Goal: Complete application form

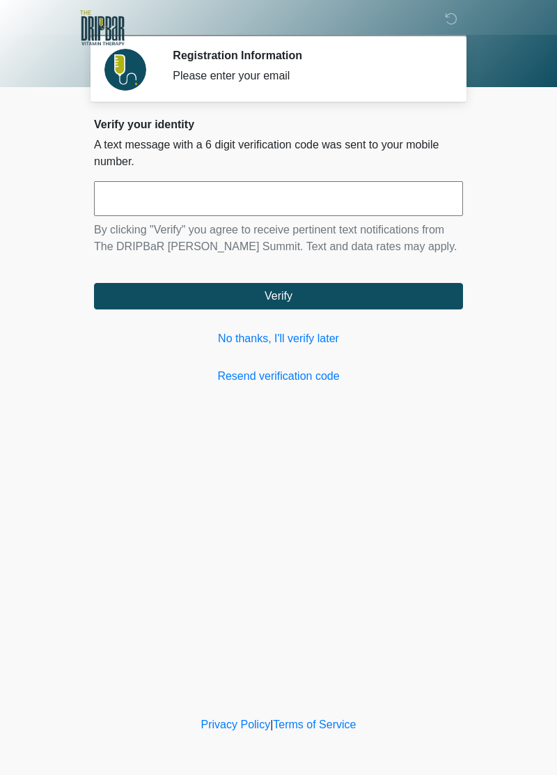
click at [308, 205] on input "text" at bounding box center [278, 198] width 369 height 35
type input "******"
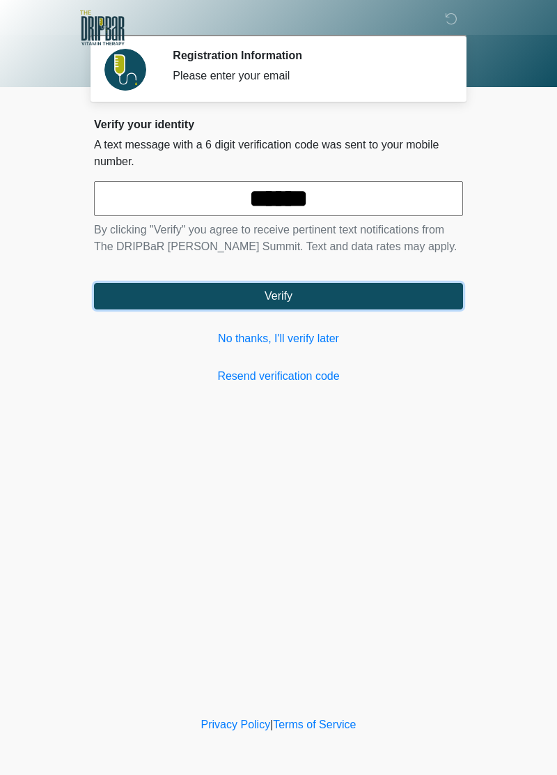
click at [303, 298] on button "Verify" at bounding box center [278, 296] width 369 height 26
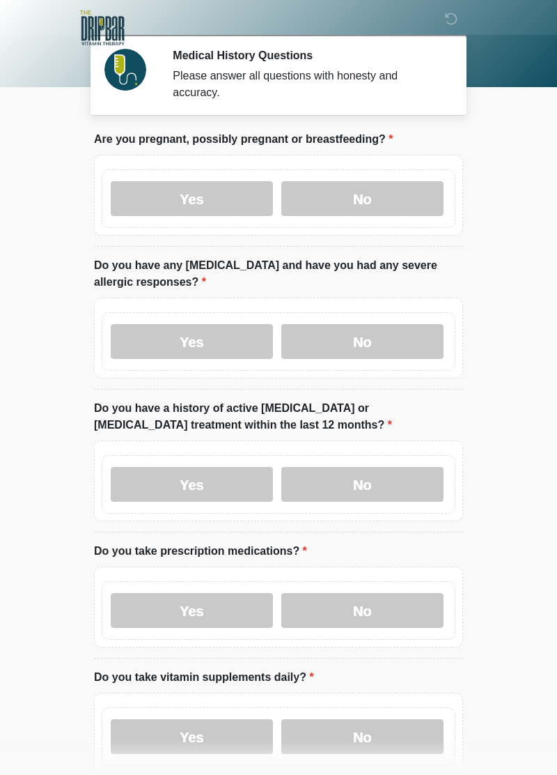
click at [372, 201] on label "No" at bounding box center [362, 198] width 162 height 35
click at [359, 343] on label "No" at bounding box center [362, 341] width 162 height 35
click at [364, 485] on label "No" at bounding box center [362, 484] width 162 height 35
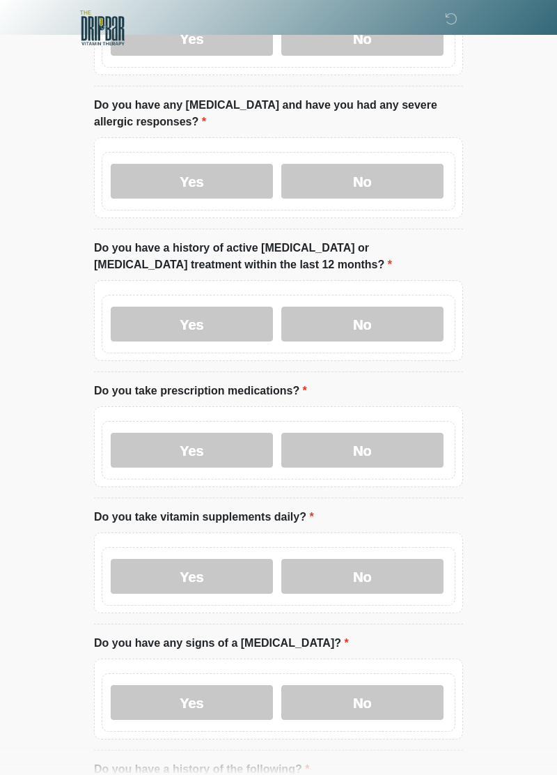
scroll to position [162, 0]
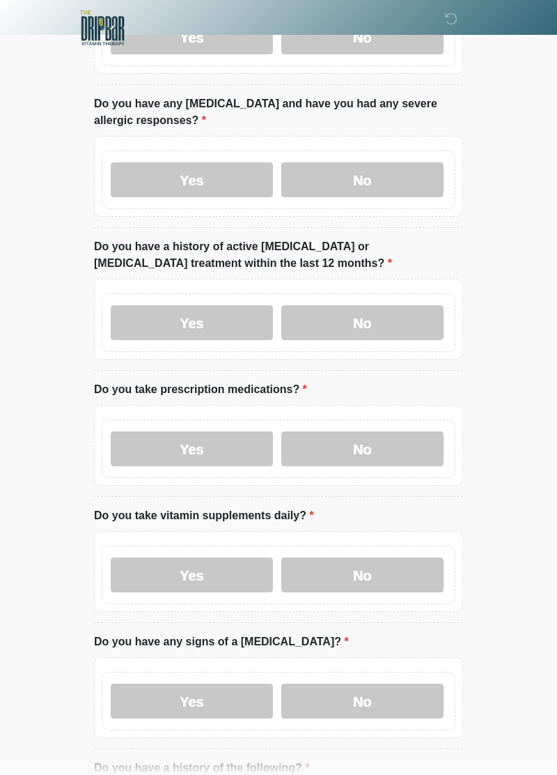
click at [271, 436] on label "Yes" at bounding box center [192, 448] width 162 height 35
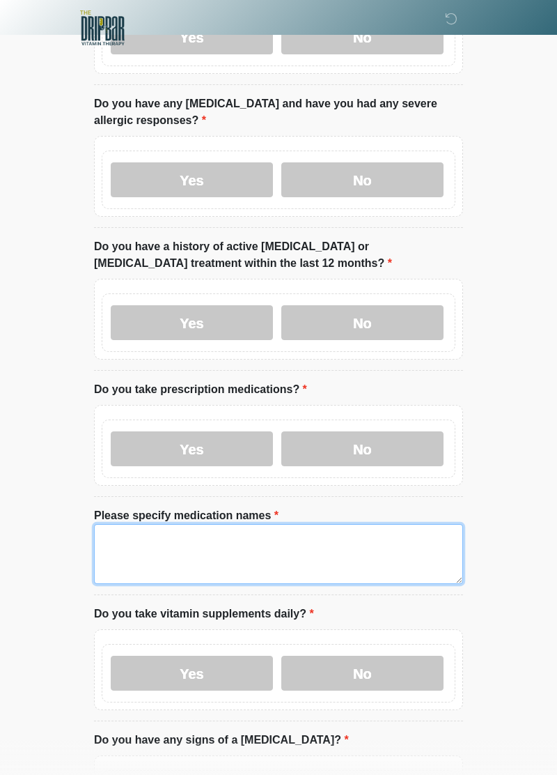
click at [275, 553] on textarea "Please specify medication names" at bounding box center [278, 554] width 369 height 60
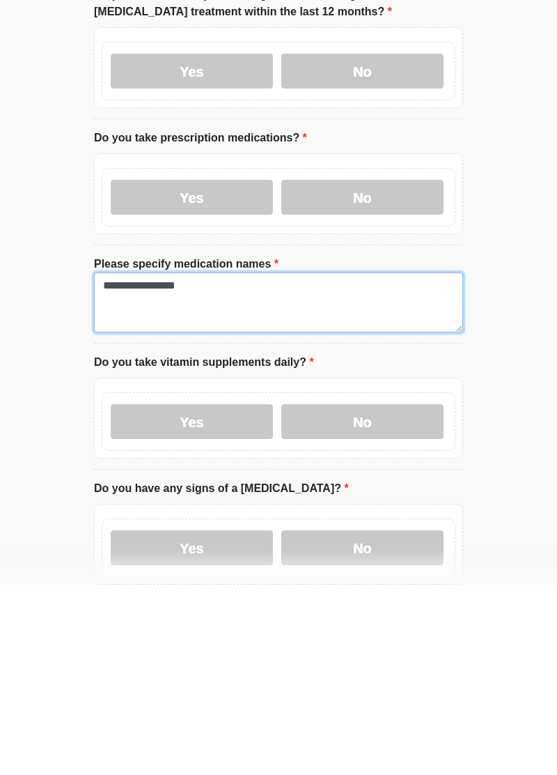
scroll to position [222, 0]
type textarea "**********"
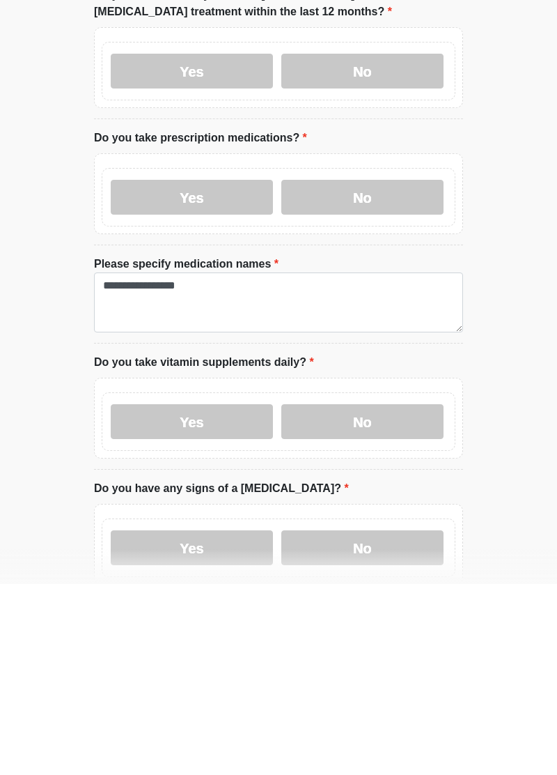
click at [366, 612] on label "No" at bounding box center [362, 612] width 162 height 35
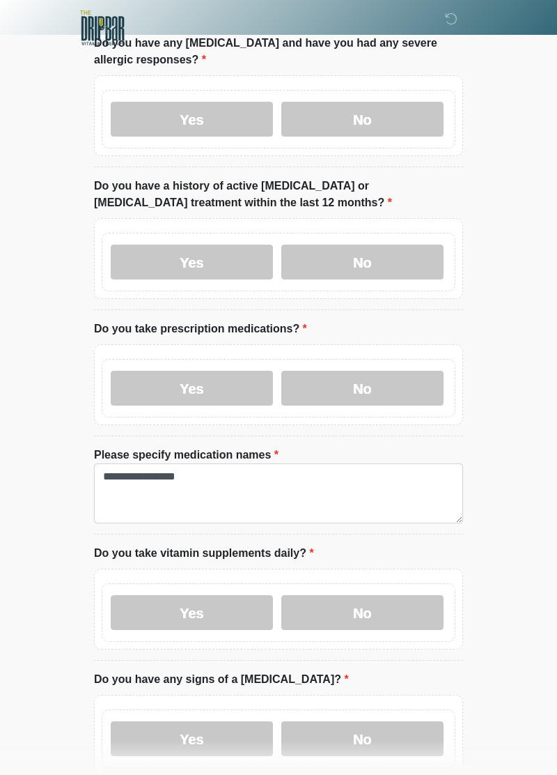
click at [217, 390] on label "Yes" at bounding box center [192, 388] width 162 height 35
click at [210, 614] on label "Yes" at bounding box center [192, 612] width 162 height 35
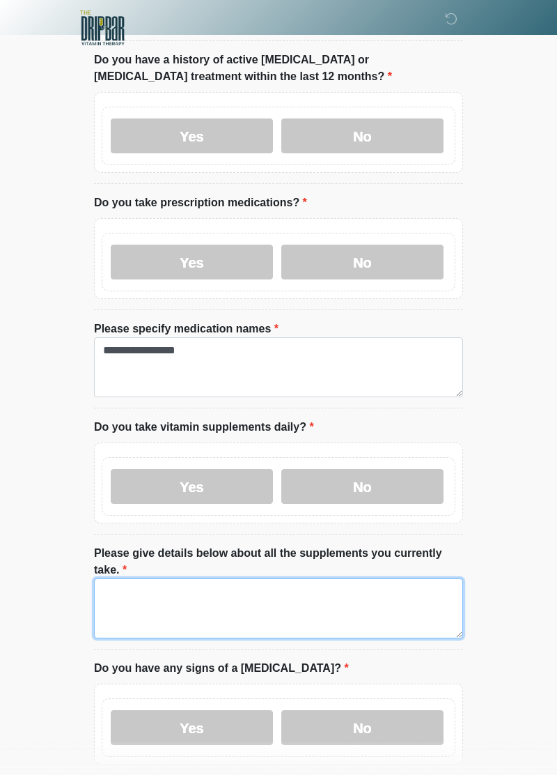
click at [271, 592] on textarea "Please give details below about all the supplements you currently take." at bounding box center [278, 608] width 369 height 60
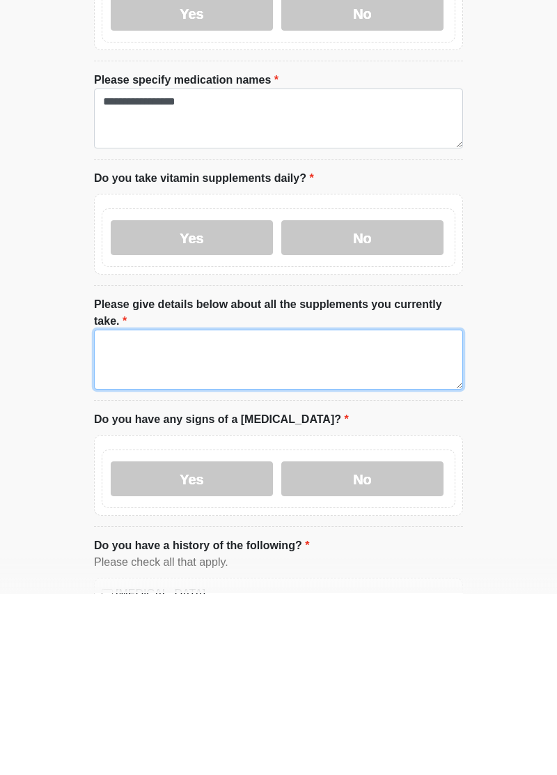
scroll to position [414, 0]
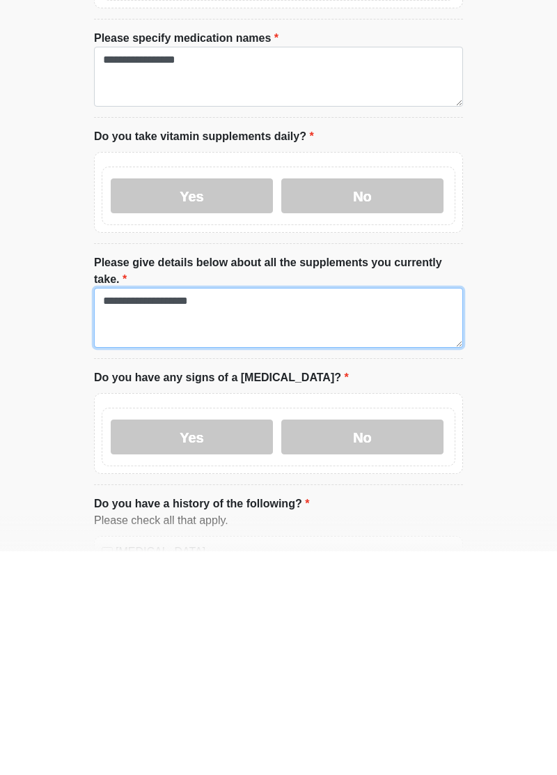
type textarea "**********"
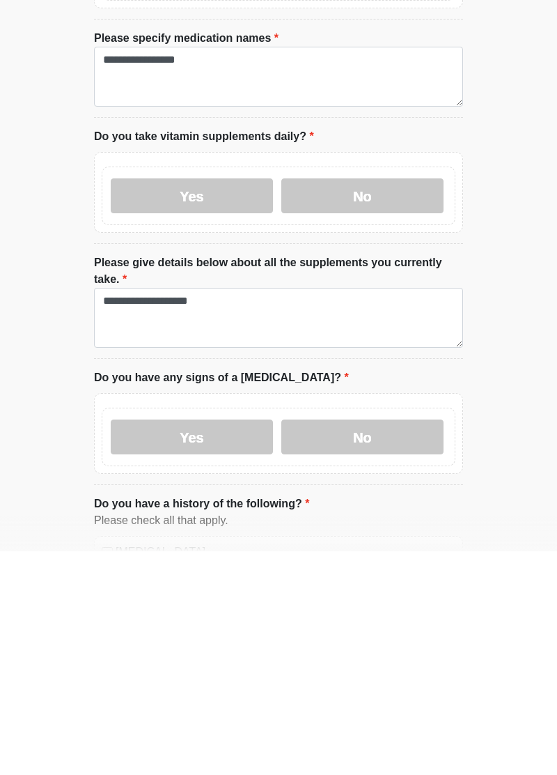
click at [359, 643] on label "No" at bounding box center [362, 660] width 162 height 35
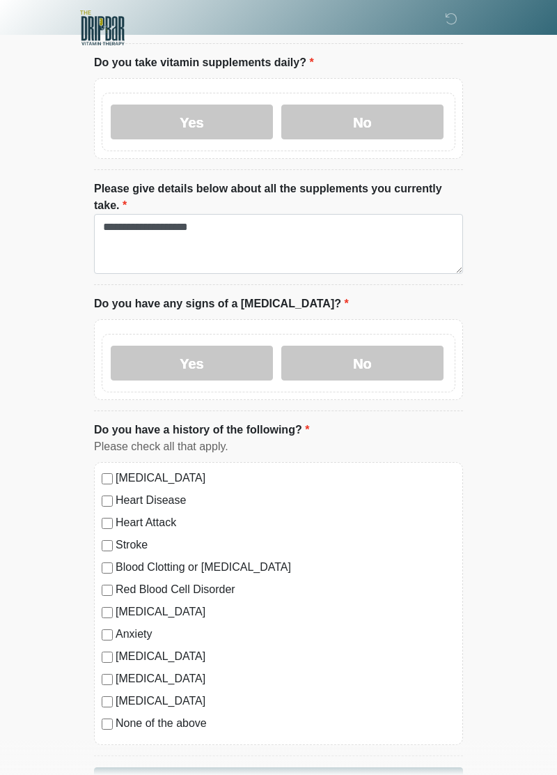
scroll to position [713, 0]
click at [359, 766] on button "Continue" at bounding box center [278, 779] width 369 height 26
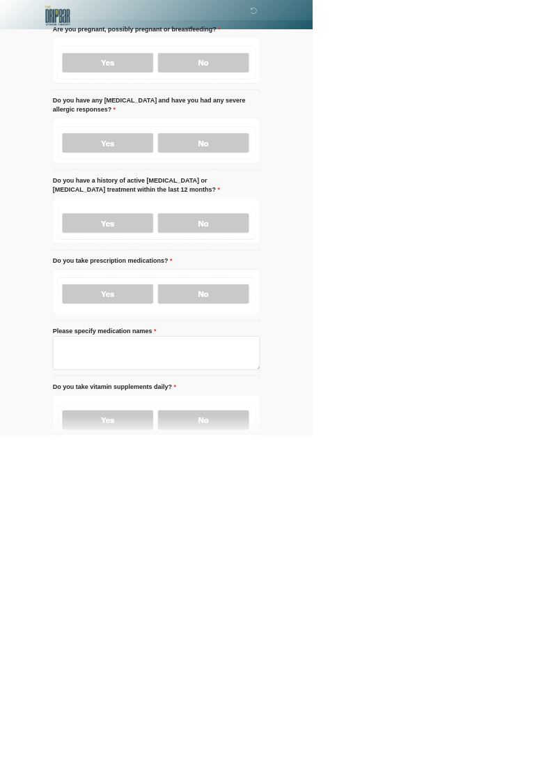
scroll to position [0, 0]
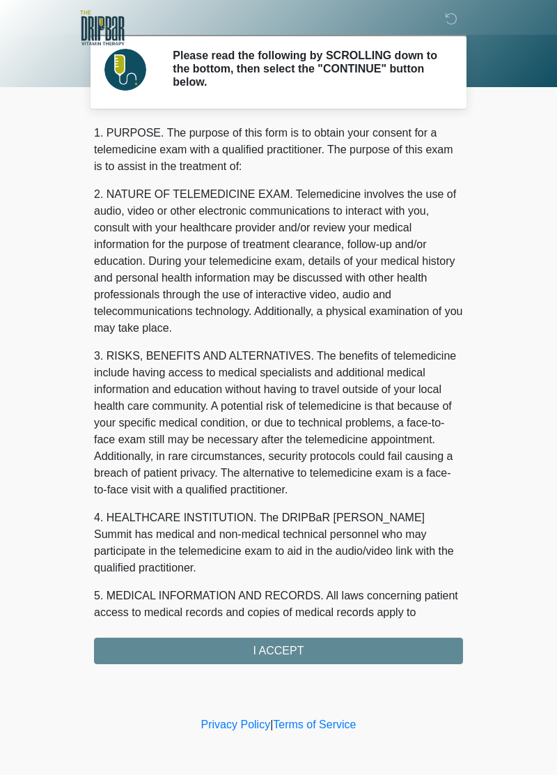
click at [372, 644] on div "1. PURPOSE. The purpose of this form is to obtain your consent for a telemedici…" at bounding box center [278, 394] width 369 height 539
click at [283, 649] on div "1. PURPOSE. The purpose of this form is to obtain your consent for a telemedici…" at bounding box center [278, 394] width 369 height 539
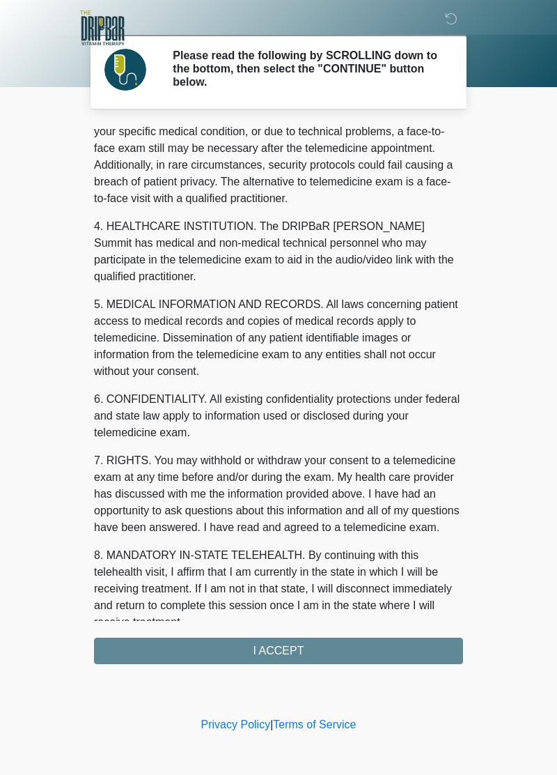
scroll to position [312, 0]
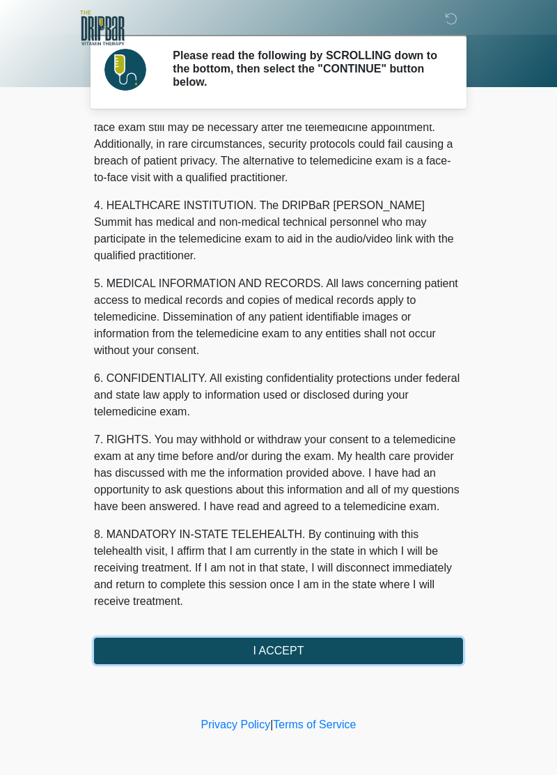
click at [327, 647] on button "I ACCEPT" at bounding box center [278, 650] width 369 height 26
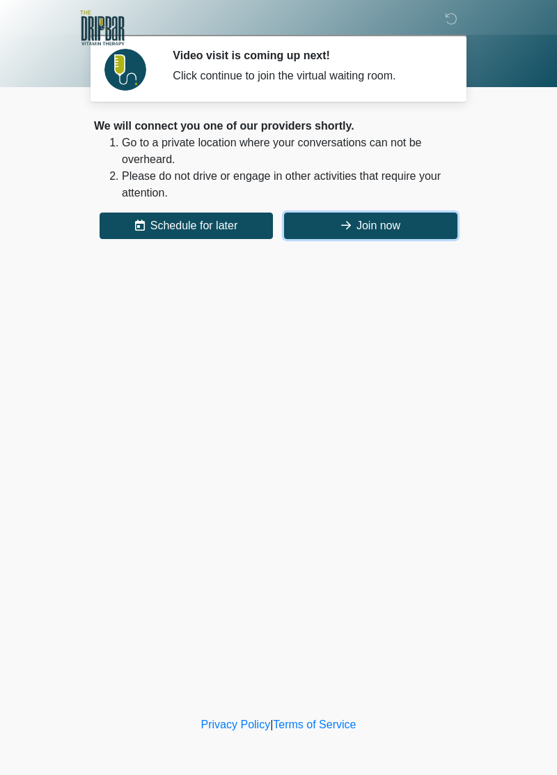
click at [365, 231] on button "Join now" at bounding box center [370, 225] width 173 height 26
